Goal: Task Accomplishment & Management: Use online tool/utility

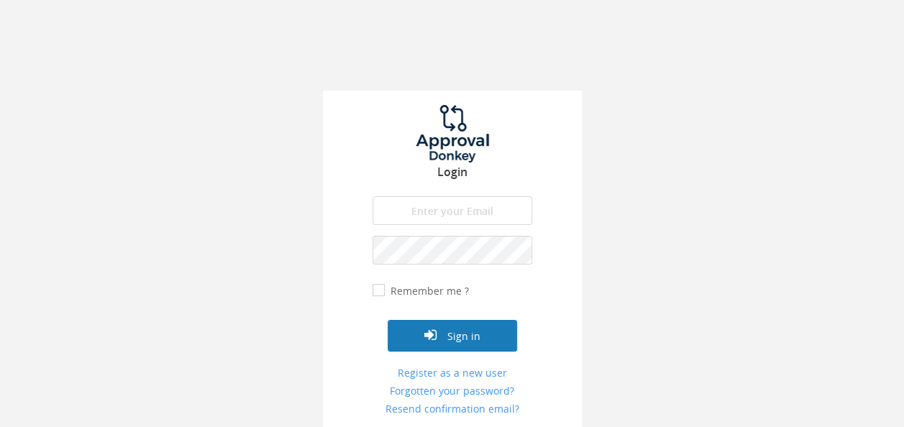
type input "[EMAIL_ADDRESS][DOMAIN_NAME]"
click at [460, 341] on button "Sign in" at bounding box center [452, 336] width 129 height 32
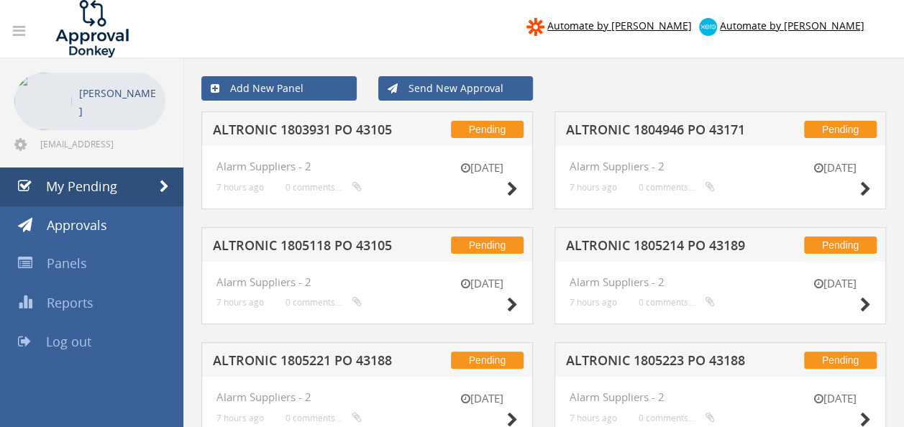
click at [670, 138] on h5 "ALTRONIC 1804946 PO 43171" at bounding box center [658, 132] width 185 height 18
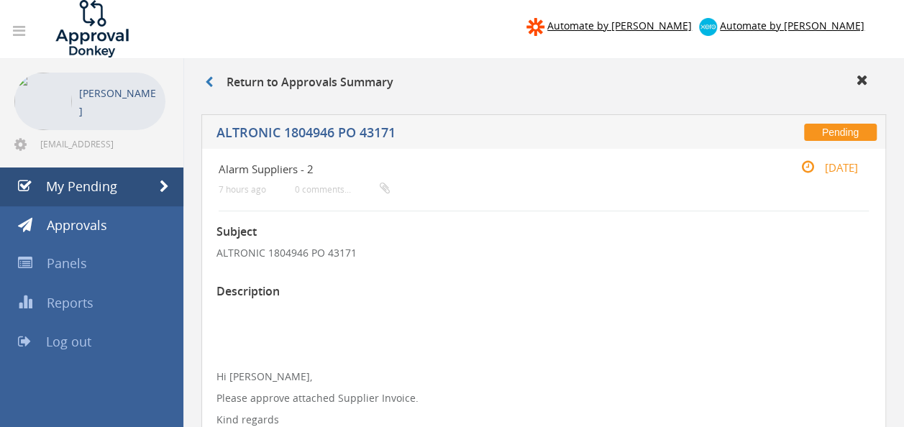
scroll to position [308, 0]
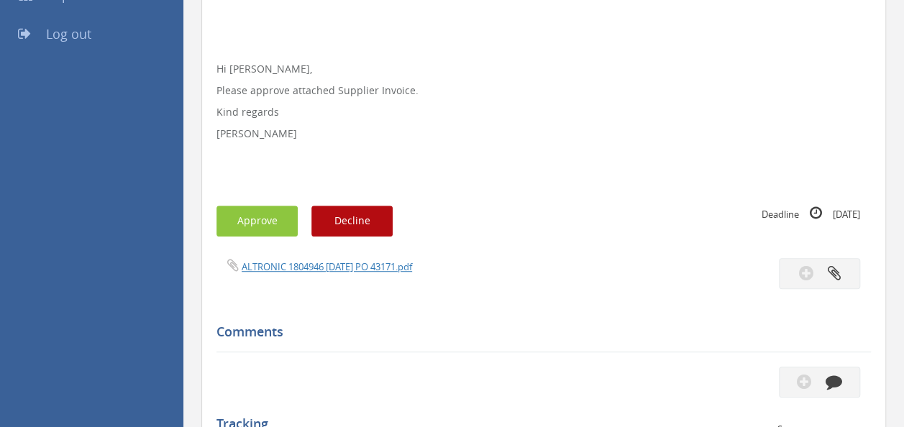
click at [357, 255] on div "Subject ALTRONIC 1804946 PO 43171 Description Hi [PERSON_NAME], Please approve …" at bounding box center [543, 265] width 654 height 722
click at [333, 265] on link "ALTRONIC 1804946 [DATE] PO 43171.pdf" at bounding box center [327, 266] width 170 height 13
click at [250, 219] on button "Approve" at bounding box center [256, 221] width 81 height 31
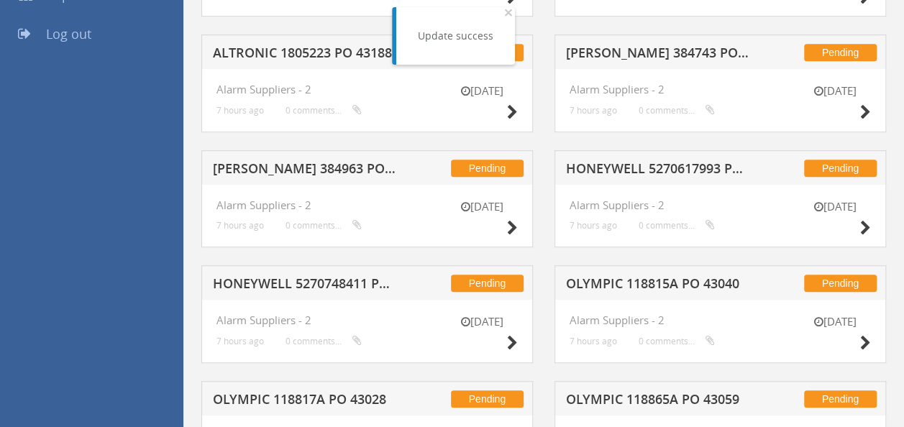
click at [362, 164] on h5 "[PERSON_NAME] 384963 PO 43172" at bounding box center [305, 171] width 185 height 18
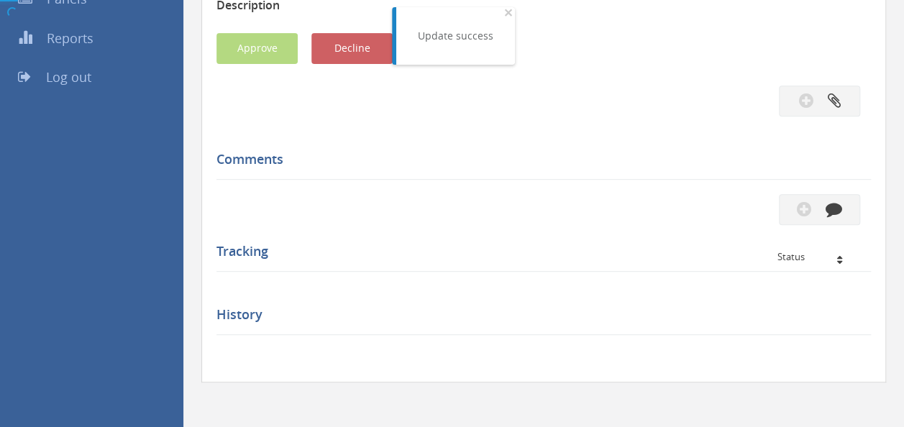
scroll to position [308, 0]
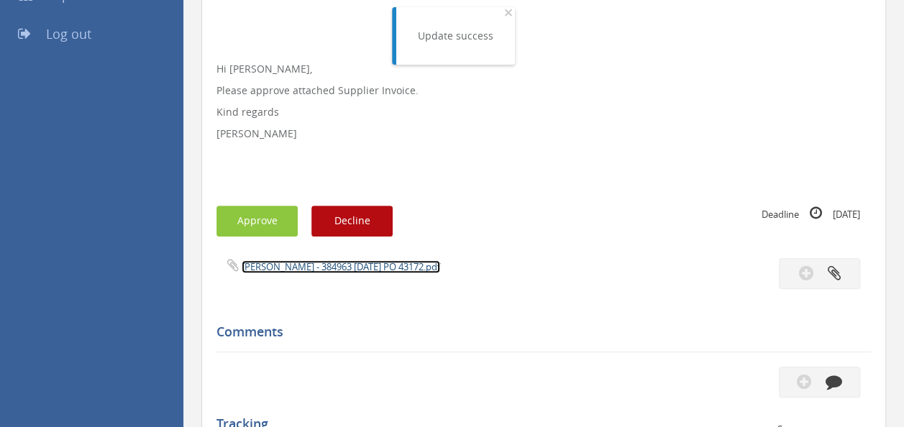
click at [318, 270] on link "[PERSON_NAME] - 384963 [DATE] PO 43172.pdf" at bounding box center [341, 266] width 198 height 13
click at [267, 221] on button "Approve" at bounding box center [256, 221] width 81 height 31
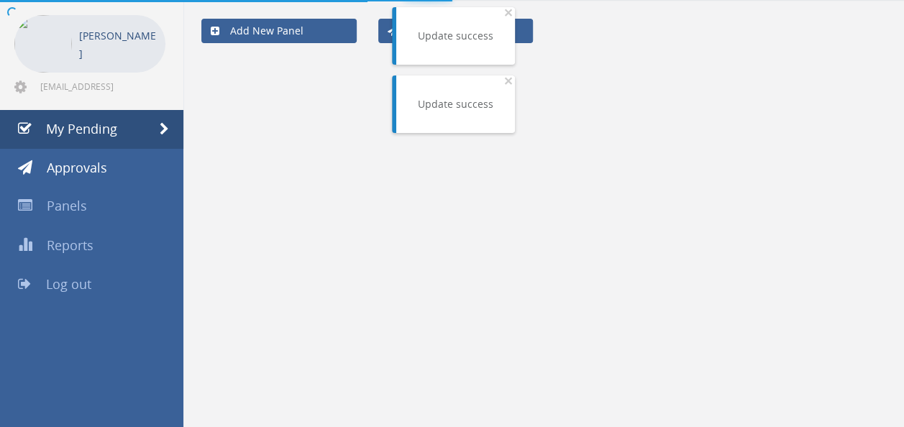
scroll to position [308, 0]
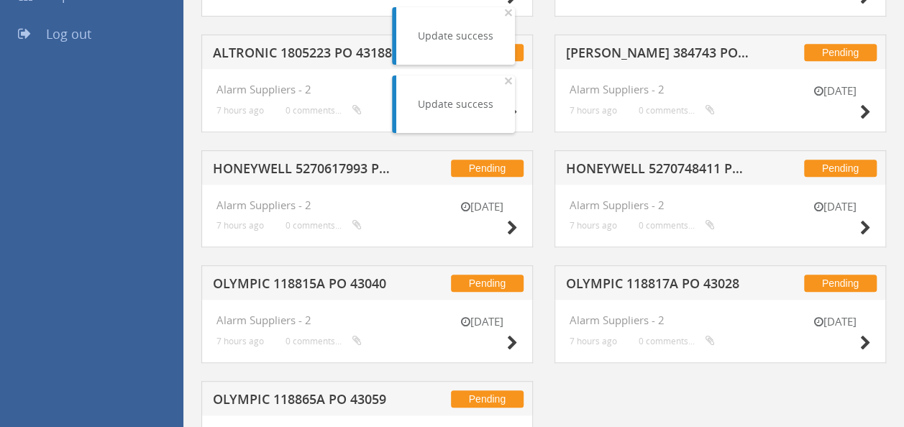
click at [615, 176] on h5 "HONEYWELL 5270748411 PO 42431" at bounding box center [658, 171] width 185 height 18
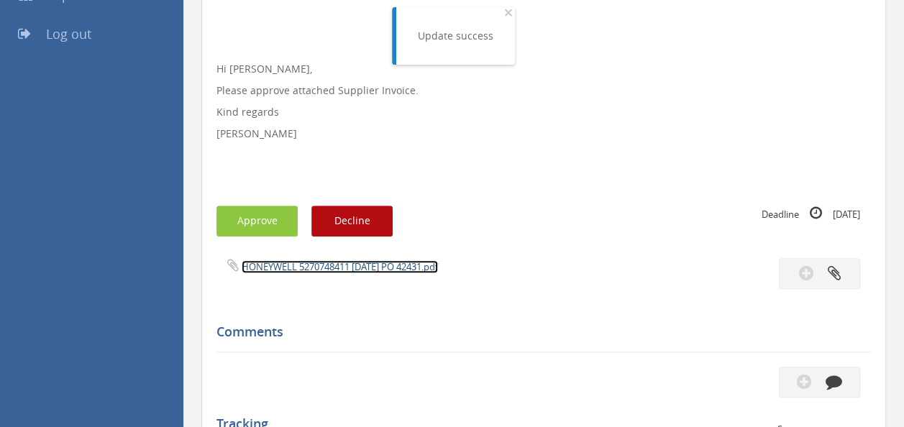
click at [349, 262] on link "HONEYWELL 5270748411 [DATE] PO 42431.pdf" at bounding box center [340, 266] width 196 height 13
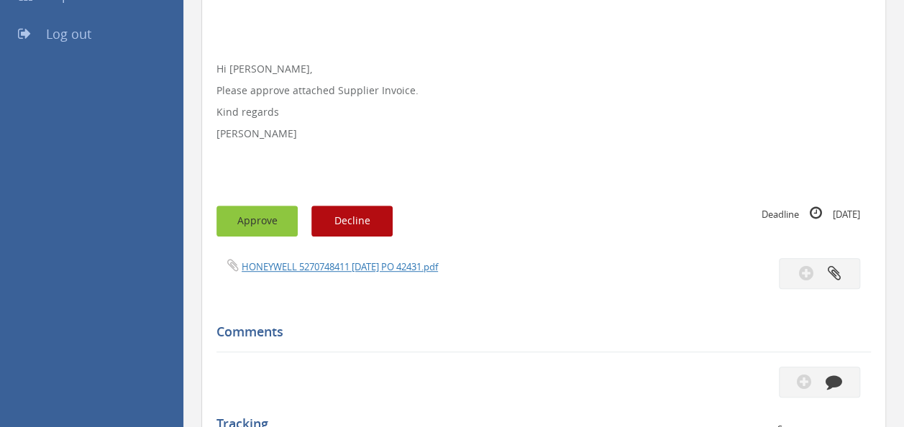
click at [242, 226] on button "Approve" at bounding box center [256, 221] width 81 height 31
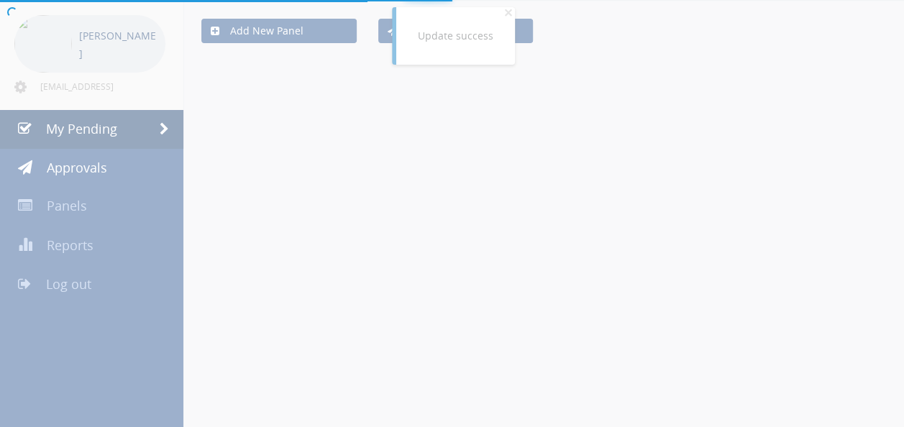
scroll to position [288, 0]
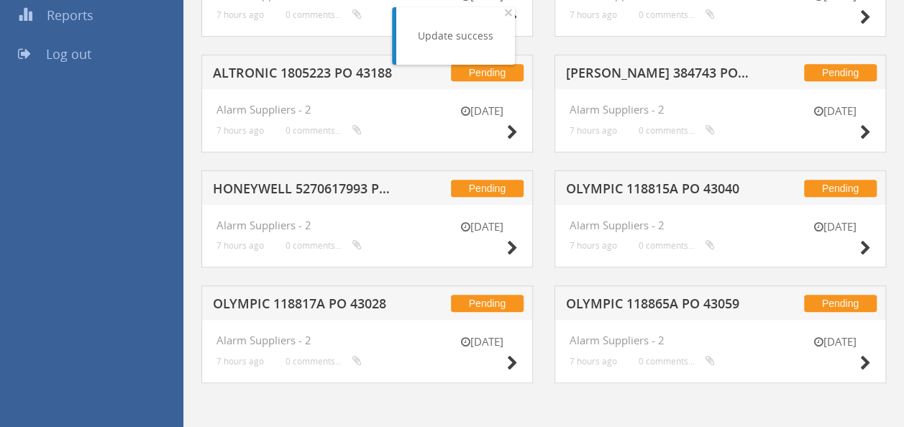
click at [667, 188] on h5 "OLYMPIC 118815A PO 43040" at bounding box center [658, 191] width 185 height 18
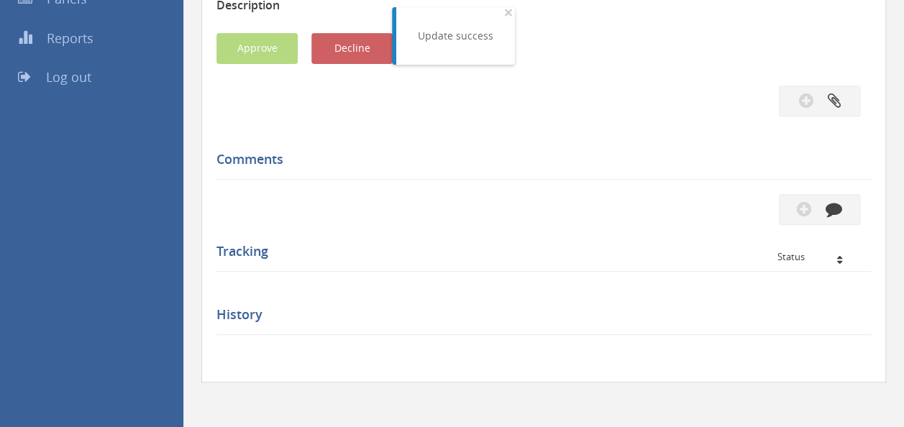
scroll to position [308, 0]
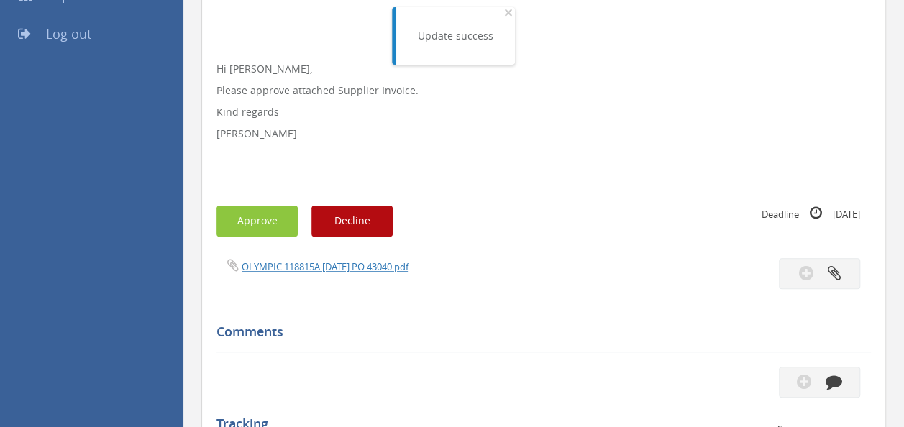
click at [329, 278] on div "OLYMPIC 118815A [DATE] PO 43040.pdf" at bounding box center [544, 273] width 676 height 31
click at [377, 272] on link "OLYMPIC 118815A [DATE] PO 43040.pdf" at bounding box center [325, 266] width 167 height 13
click at [257, 226] on button "Approve" at bounding box center [256, 221] width 81 height 31
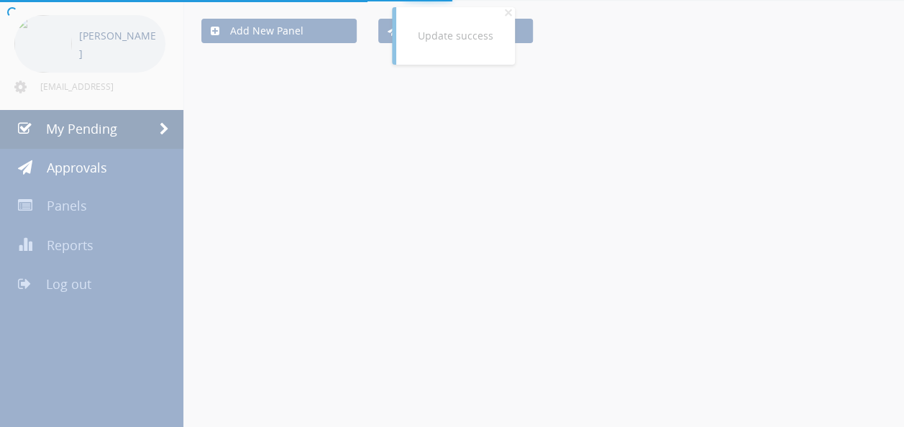
scroll to position [288, 0]
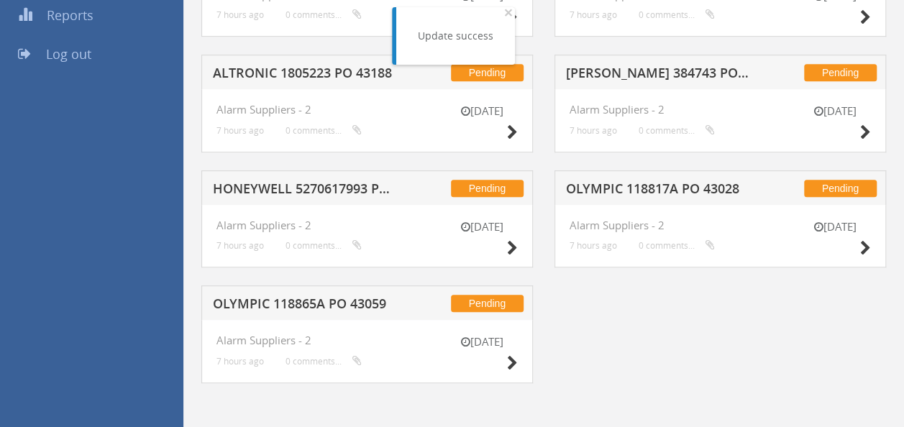
click at [259, 205] on div "[DATE] Alarm Suppliers - 2 7 hours ago 0 comments..." at bounding box center [366, 236] width 331 height 63
click at [311, 188] on h5 "HONEYWELL 5270617993 PO 42431" at bounding box center [305, 191] width 185 height 18
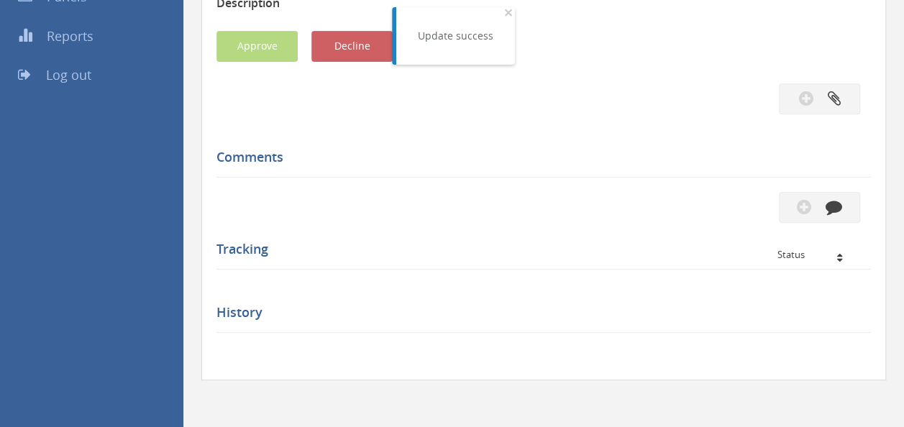
scroll to position [308, 0]
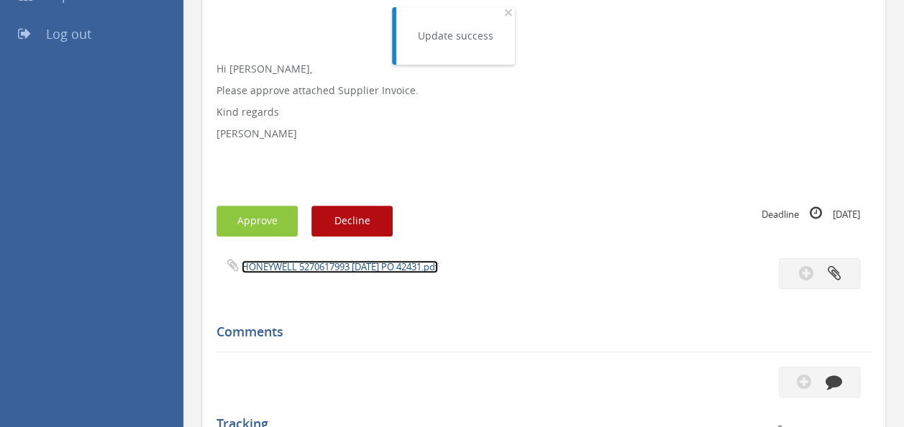
click at [339, 264] on link "HONEYWELL 5270617993 [DATE] PO 42431.pdf" at bounding box center [340, 266] width 196 height 13
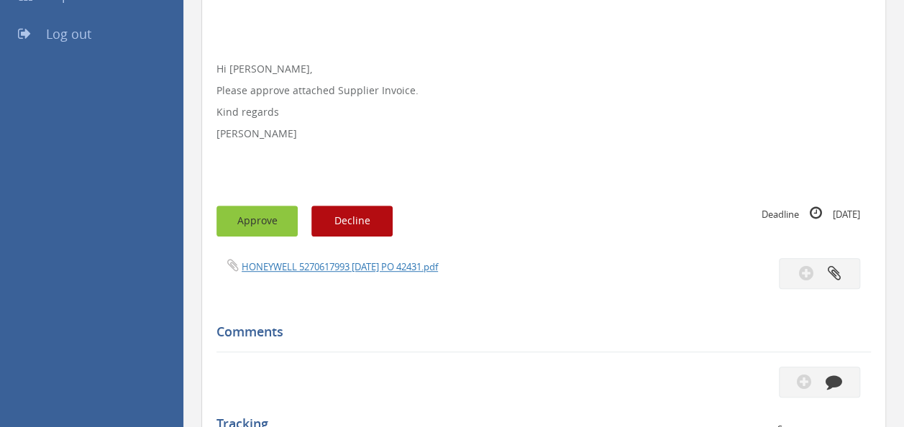
click at [270, 214] on button "Approve" at bounding box center [256, 221] width 81 height 31
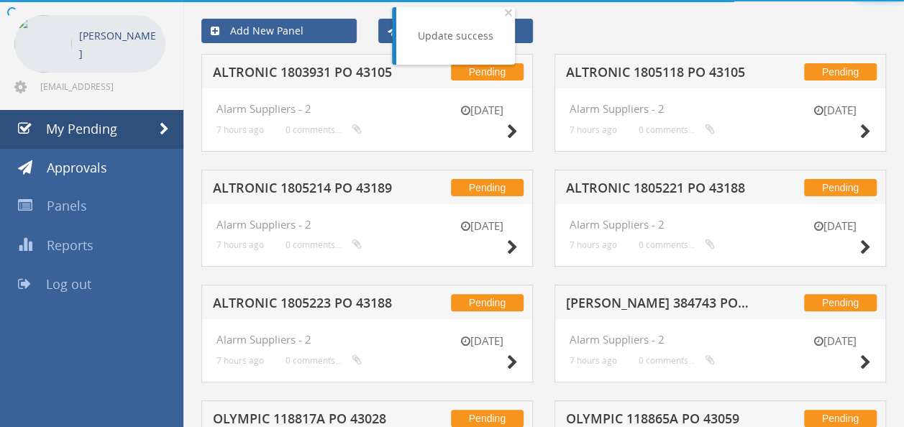
scroll to position [173, 0]
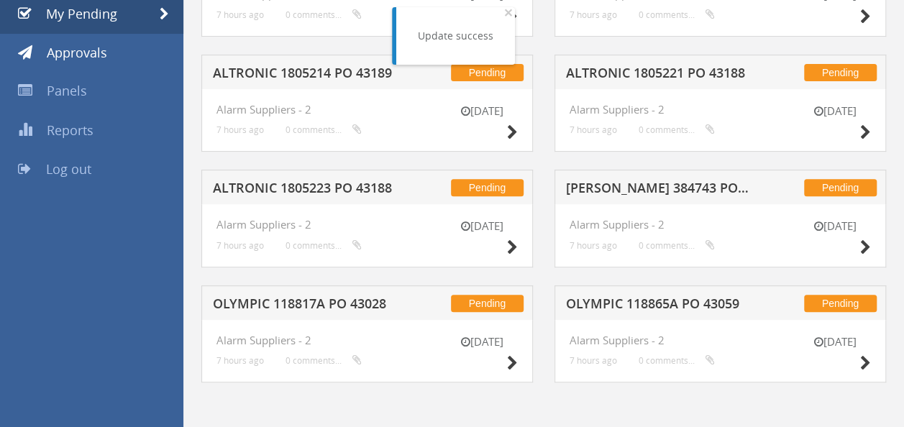
click at [640, 187] on h5 "[PERSON_NAME] 384743 PO 43104" at bounding box center [658, 190] width 185 height 18
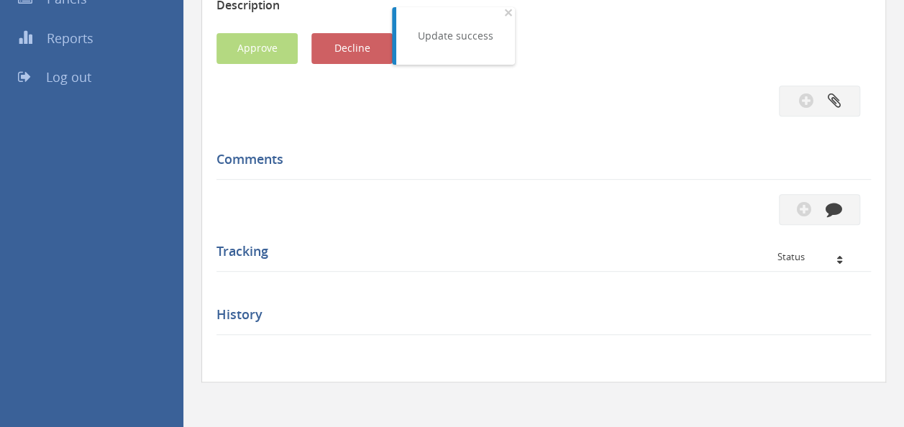
scroll to position [308, 0]
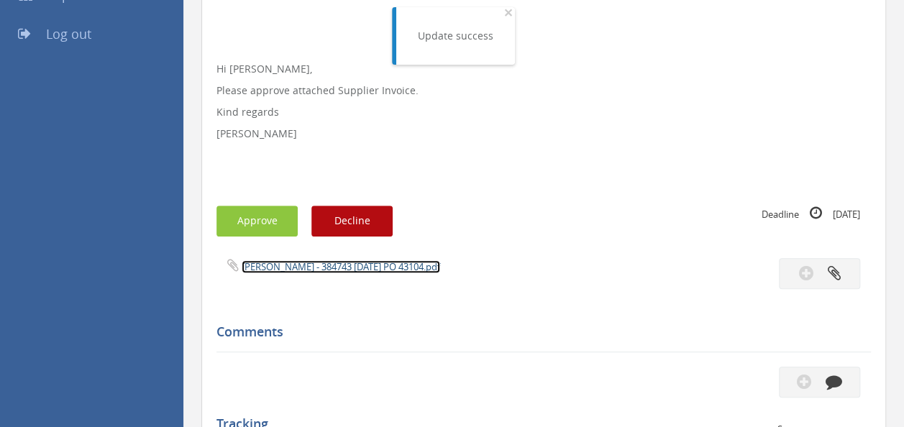
click at [306, 260] on link "[PERSON_NAME] - 384743 [DATE] PO 43104.pdf" at bounding box center [341, 266] width 198 height 13
click at [262, 224] on button "Approve" at bounding box center [256, 221] width 81 height 31
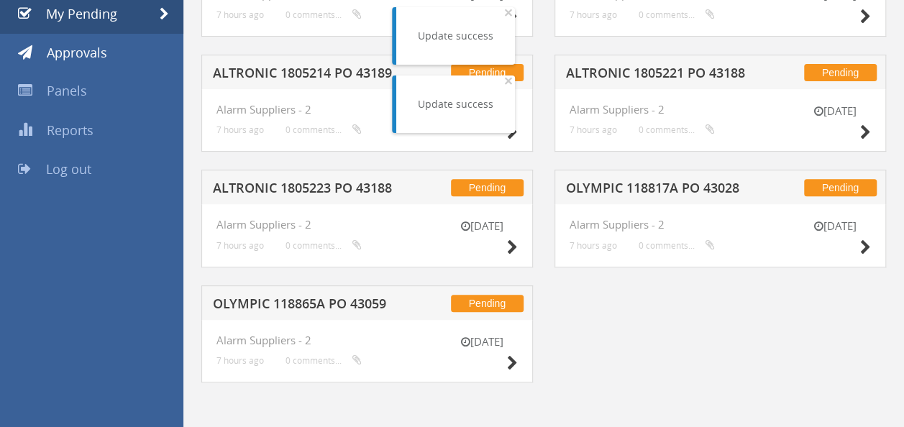
click at [657, 185] on h5 "OLYMPIC 118817A PO 43028" at bounding box center [658, 190] width 185 height 18
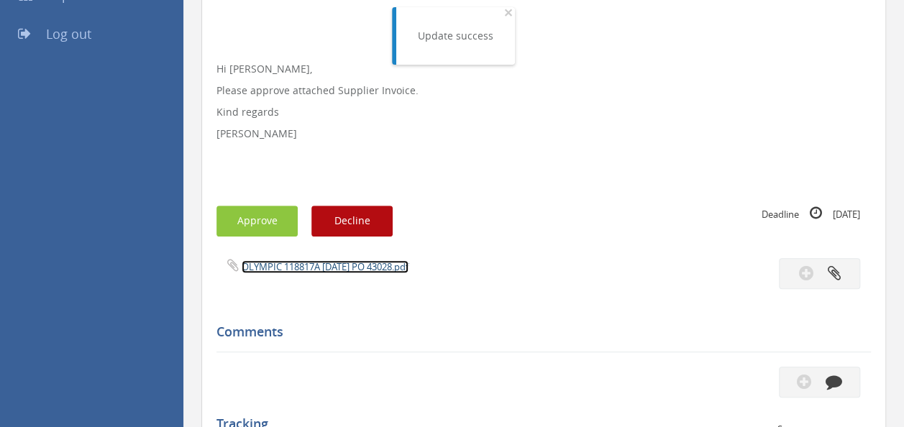
click at [305, 262] on link "OLYMPIC 118817A [DATE] PO 43028.pdf" at bounding box center [325, 266] width 167 height 13
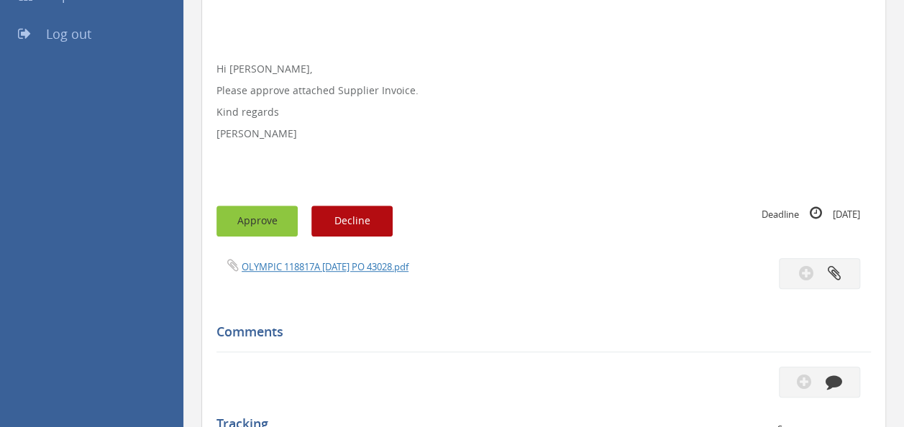
click at [244, 220] on button "Approve" at bounding box center [256, 221] width 81 height 31
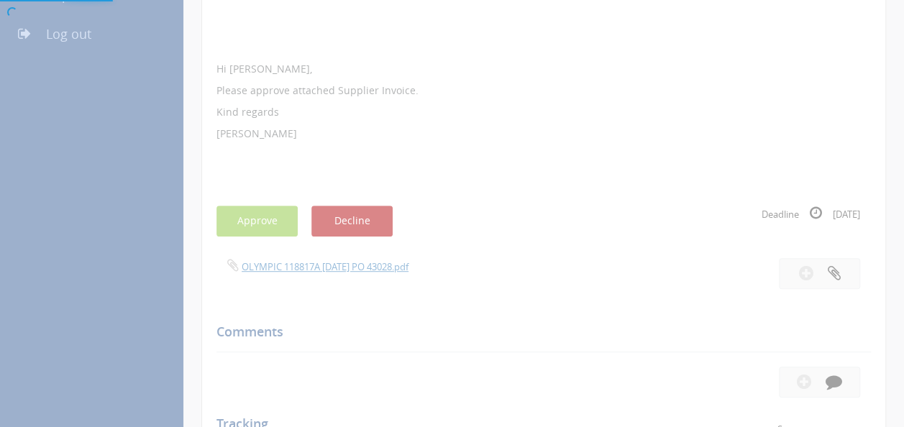
scroll to position [58, 0]
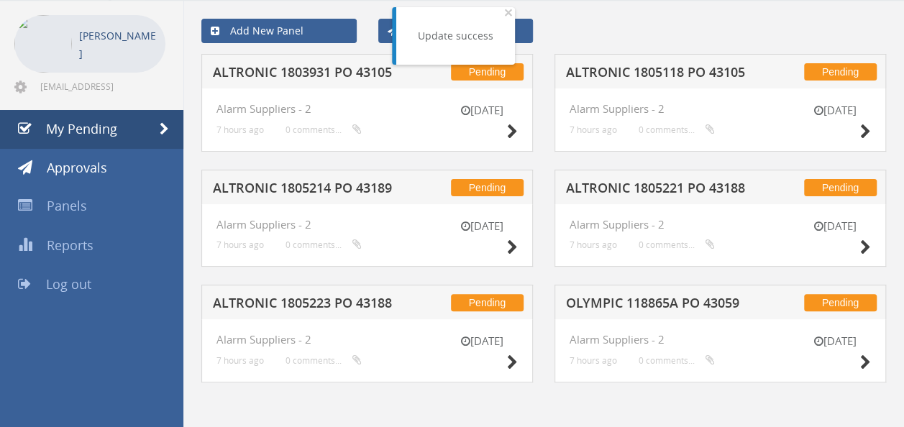
click at [645, 196] on h5 "ALTRONIC 1805221 PO 43188" at bounding box center [658, 190] width 185 height 18
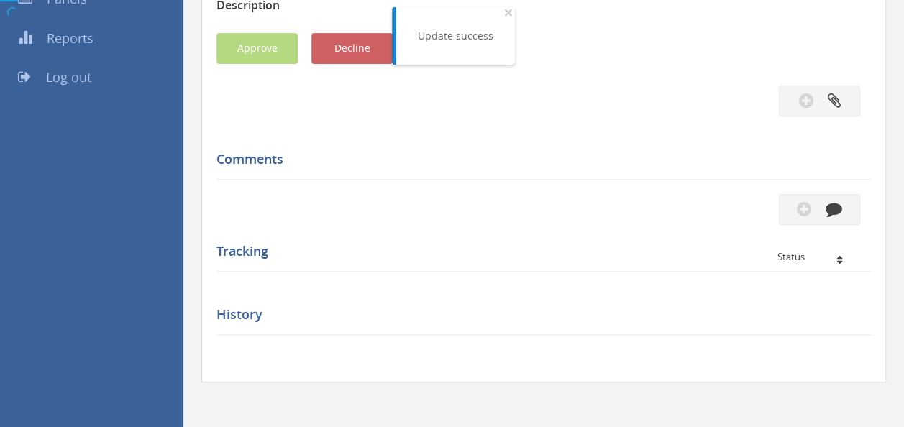
scroll to position [308, 0]
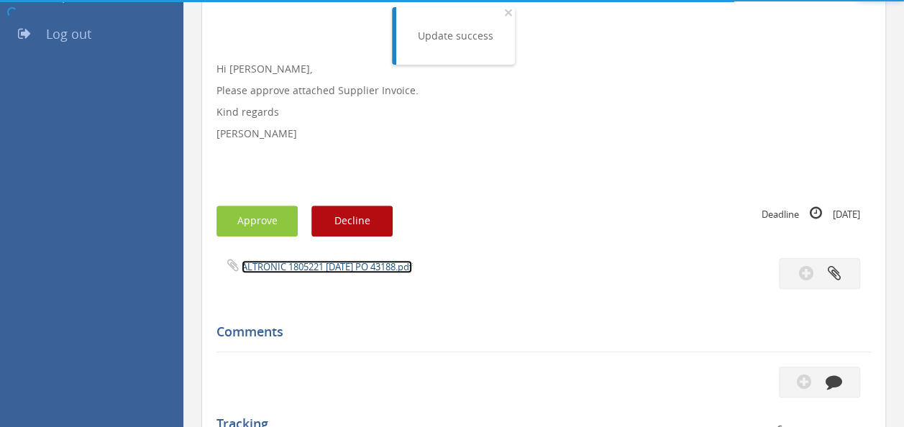
click at [370, 268] on link "ALTRONIC 1805221 [DATE] PO 43188.pdf" at bounding box center [327, 266] width 170 height 13
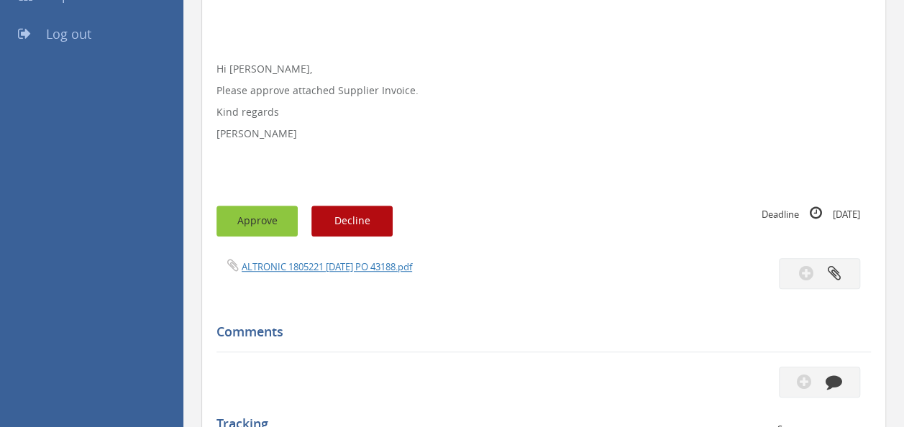
click at [255, 219] on button "Approve" at bounding box center [256, 221] width 81 height 31
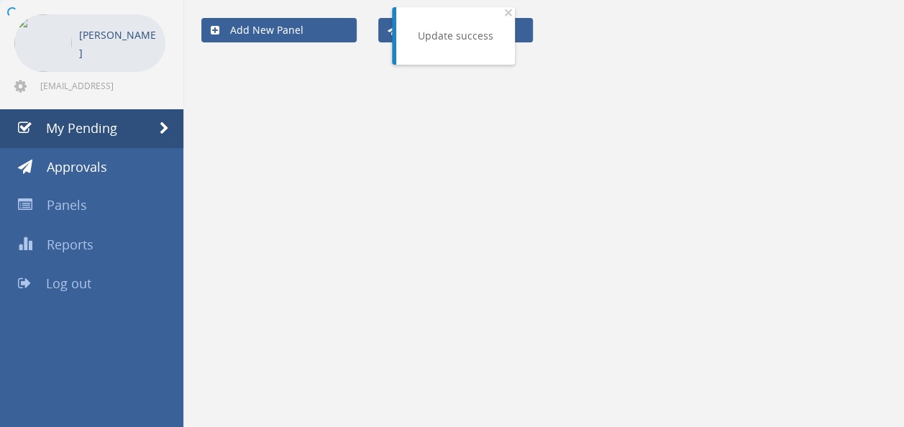
scroll to position [58, 0]
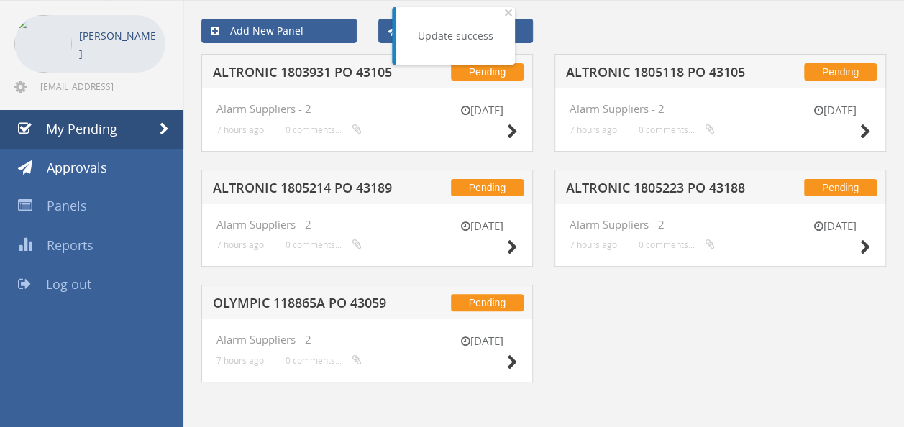
click at [638, 185] on h5 "ALTRONIC 1805223 PO 43188" at bounding box center [658, 190] width 185 height 18
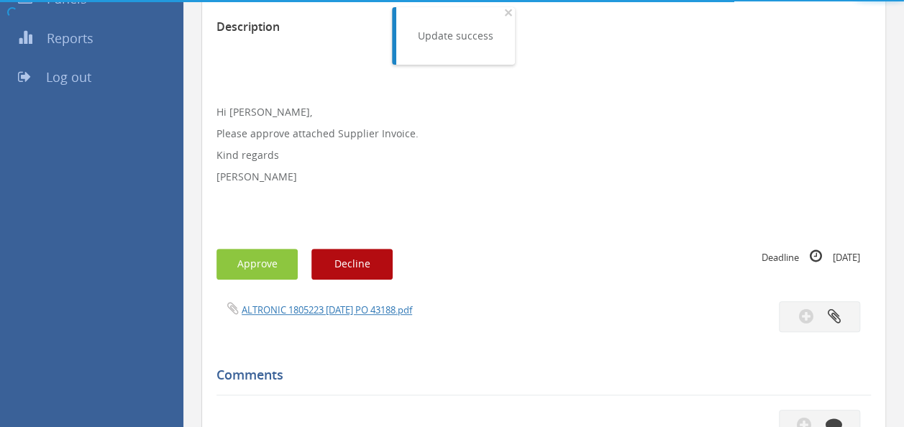
scroll to position [308, 0]
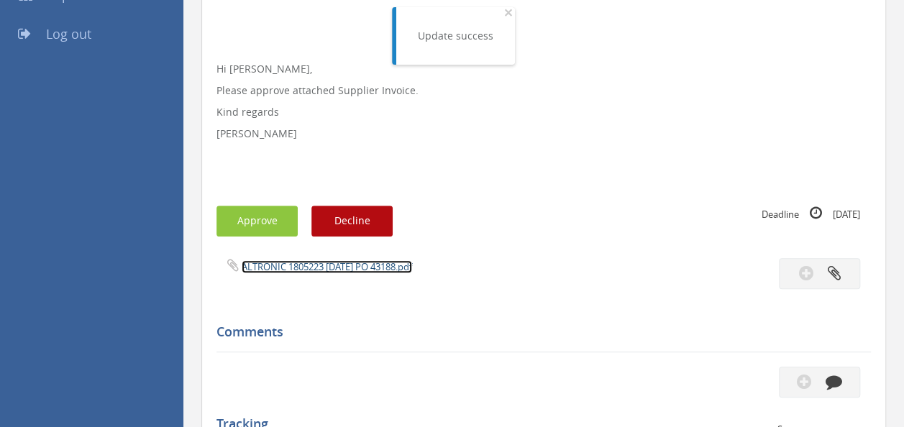
click at [329, 262] on link "ALTRONIC 1805223 [DATE] PO 43188.pdf" at bounding box center [327, 266] width 170 height 13
click at [262, 216] on button "Approve" at bounding box center [256, 221] width 81 height 31
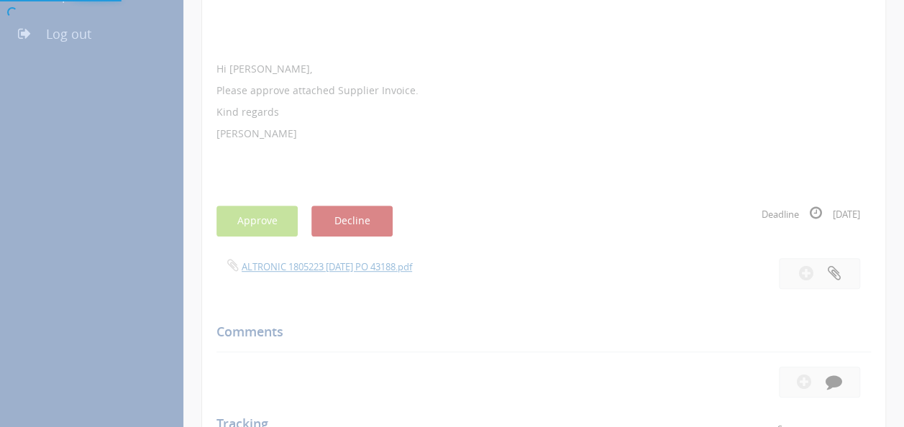
scroll to position [58, 0]
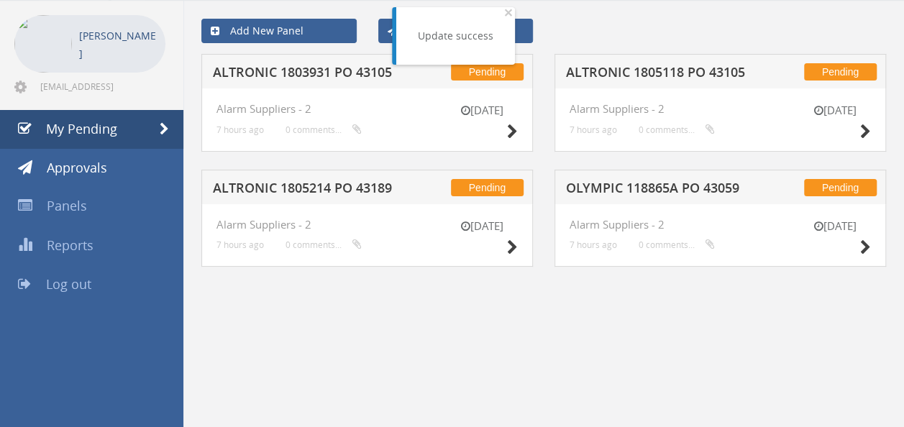
click at [329, 185] on h5 "ALTRONIC 1805214 PO 43189" at bounding box center [305, 190] width 185 height 18
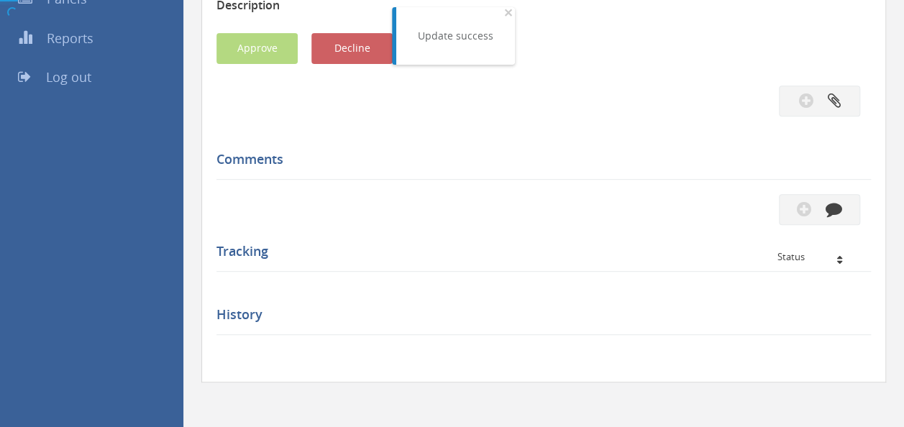
scroll to position [308, 0]
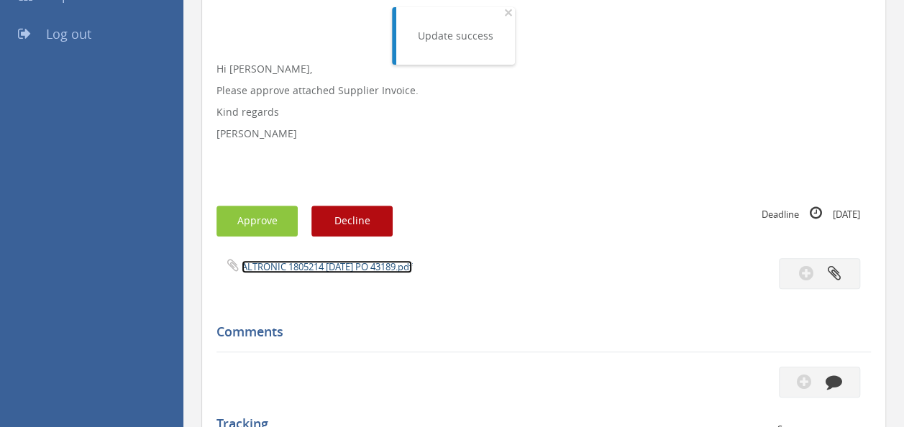
click at [286, 267] on link "ALTRONIC 1805214 [DATE] PO 43189.pdf" at bounding box center [327, 266] width 170 height 13
click at [248, 213] on button "Approve" at bounding box center [256, 221] width 81 height 31
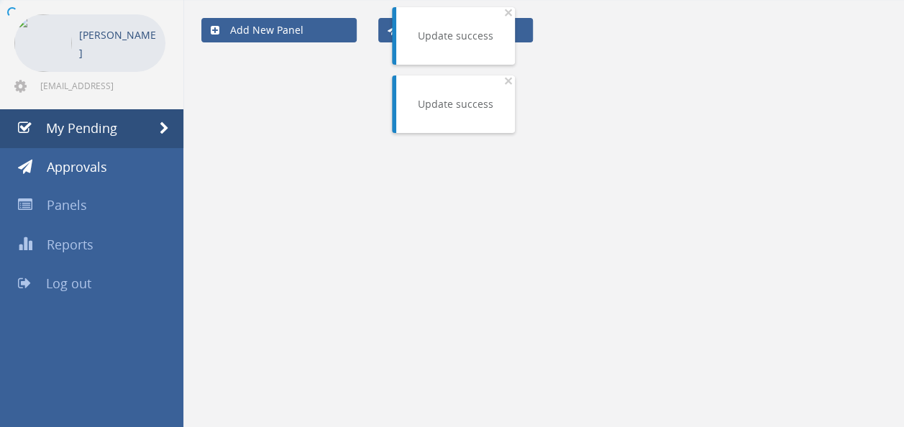
scroll to position [58, 0]
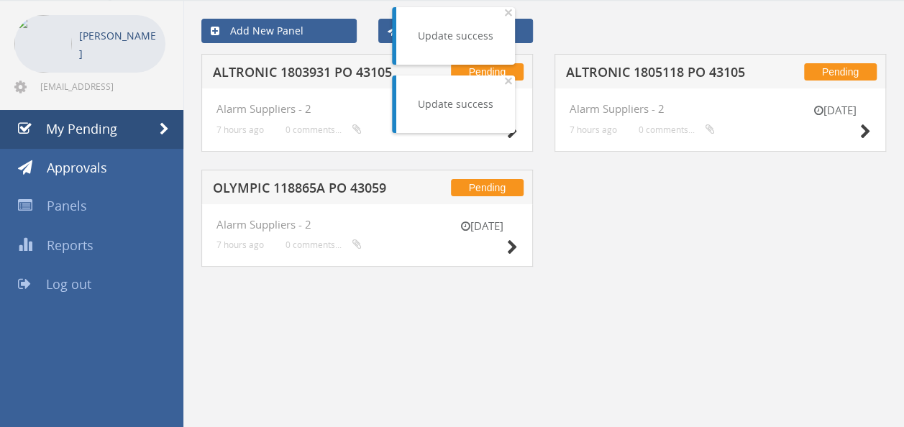
click at [295, 82] on div "Pending ALTRONIC 1803931 PO 43105" at bounding box center [366, 71] width 331 height 35
click at [288, 74] on h5 "ALTRONIC 1803931 PO 43105" at bounding box center [305, 74] width 185 height 18
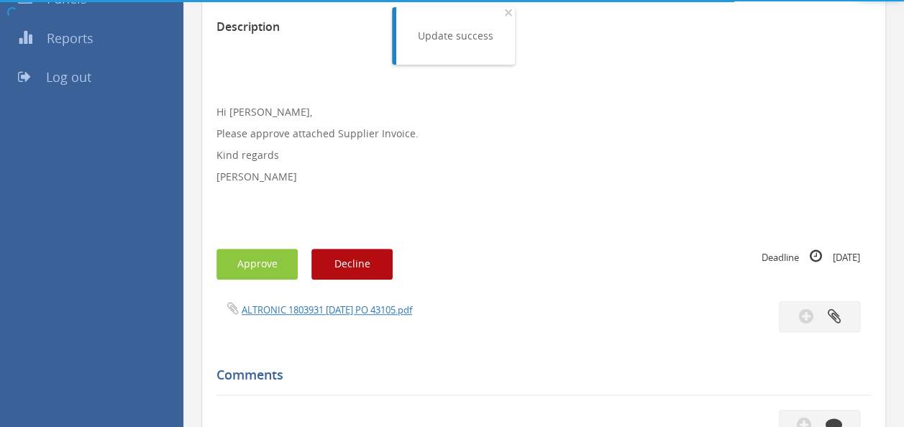
scroll to position [308, 0]
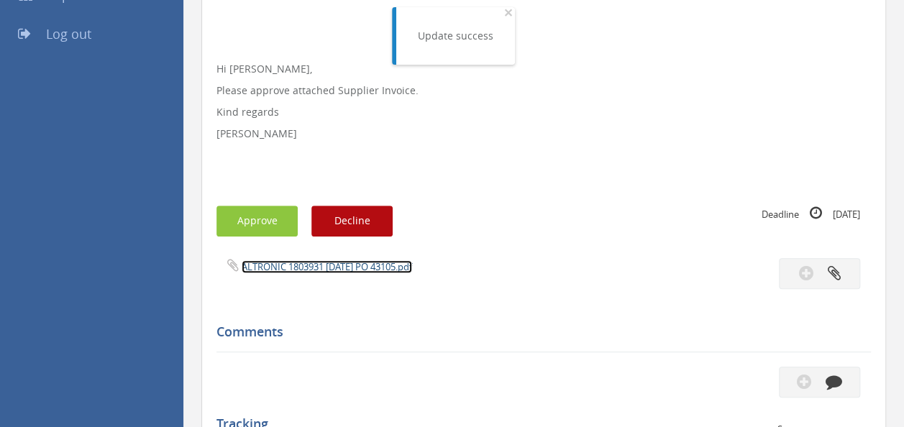
click at [369, 262] on link "ALTRONIC 1803931 [DATE] PO 43105.pdf" at bounding box center [327, 266] width 170 height 13
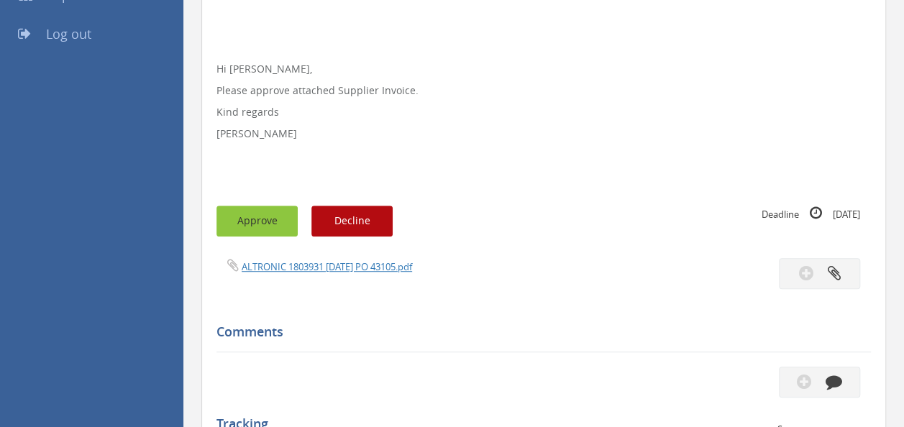
click at [239, 216] on button "Approve" at bounding box center [256, 221] width 81 height 31
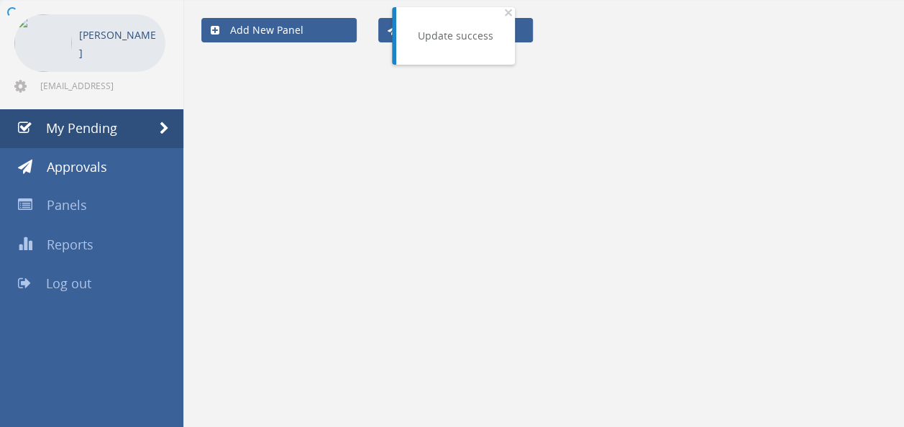
scroll to position [58, 0]
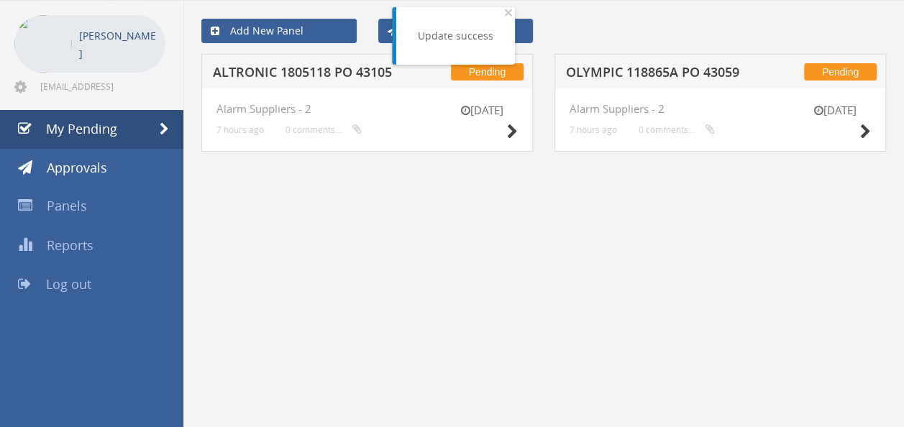
click at [631, 78] on h5 "OLYMPIC 118865A PO 43059" at bounding box center [658, 74] width 185 height 18
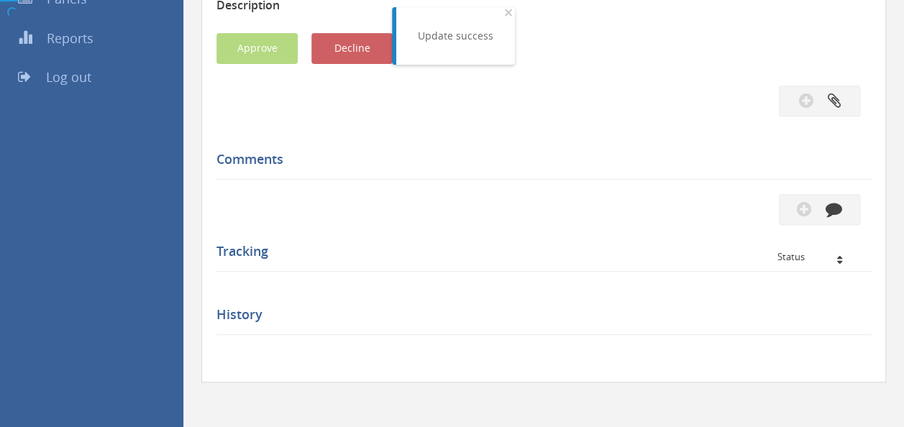
scroll to position [308, 0]
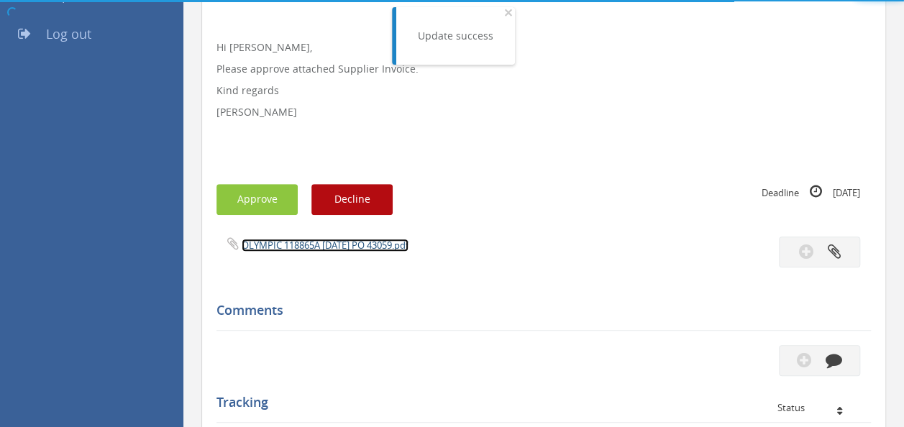
click at [313, 245] on link "OLYMPIC 118865A [DATE] PO 43059.pdf" at bounding box center [325, 245] width 167 height 13
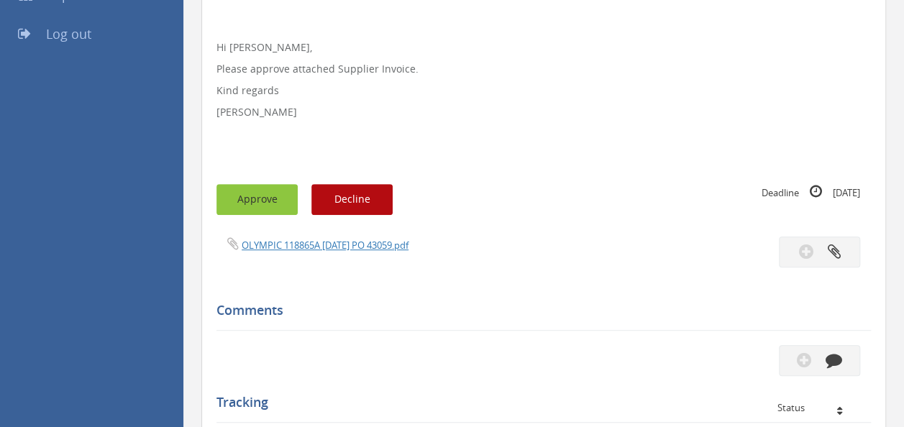
click at [262, 203] on button "Approve" at bounding box center [256, 199] width 81 height 31
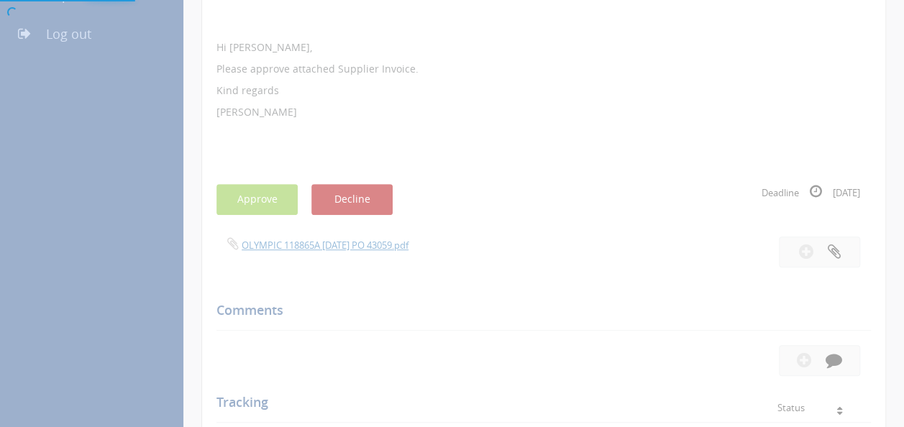
scroll to position [58, 0]
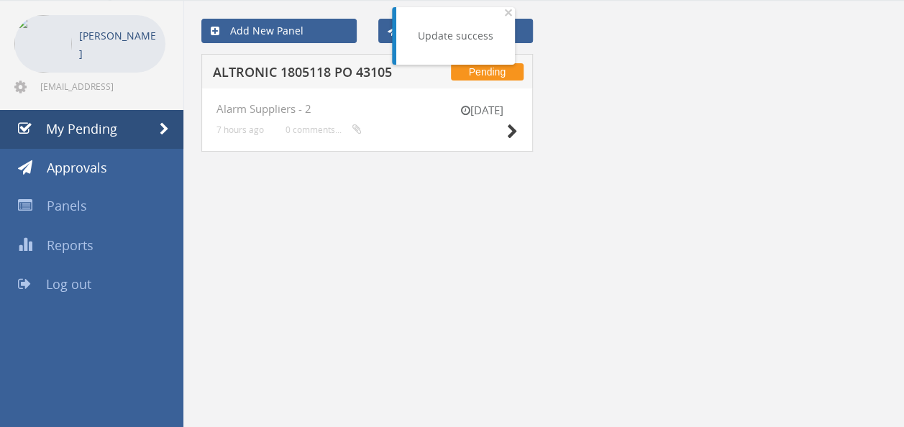
click at [299, 68] on h5 "ALTRONIC 1805118 PO 43105" at bounding box center [305, 74] width 185 height 18
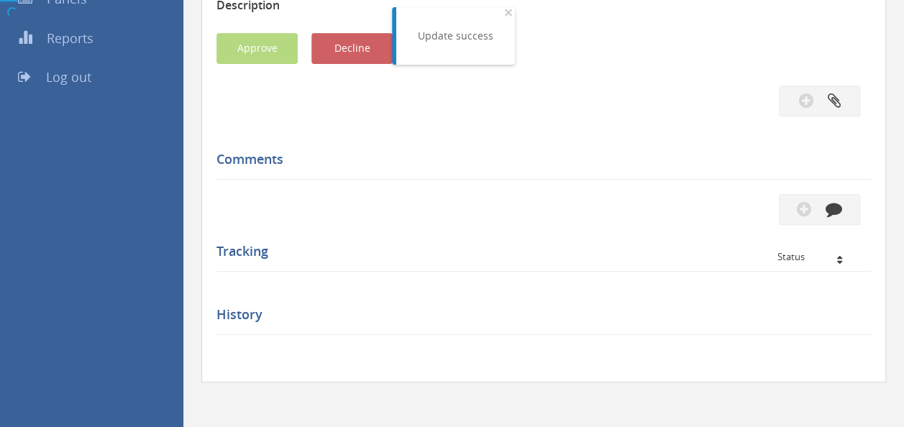
scroll to position [308, 0]
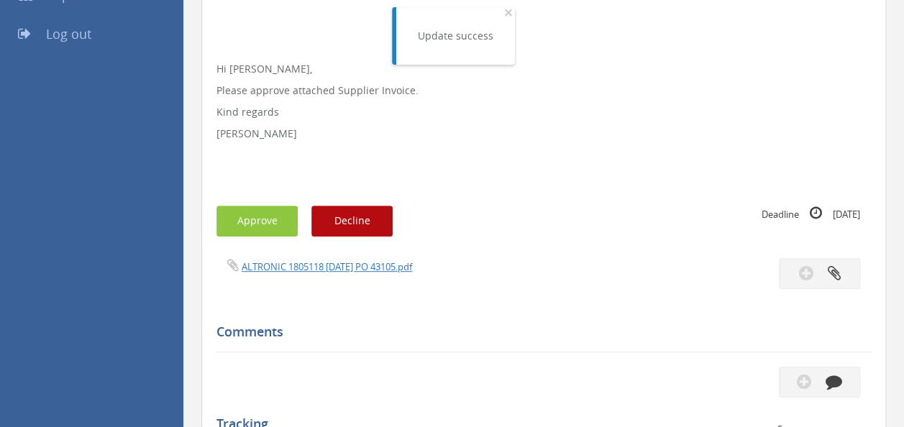
click at [347, 256] on div "Subject ALTRONIC 1805118 PO 43105 Description Hi [PERSON_NAME], Please approve …" at bounding box center [543, 265] width 654 height 722
click at [328, 270] on link "ALTRONIC 1805118 [DATE] PO 43105.pdf" at bounding box center [327, 266] width 170 height 13
click at [286, 214] on button "Approve" at bounding box center [256, 221] width 81 height 31
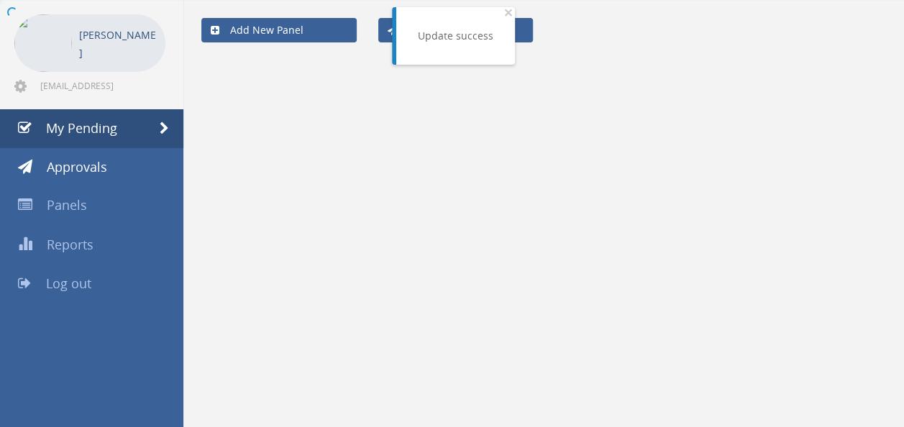
scroll to position [58, 0]
